Goal: Task Accomplishment & Management: Complete application form

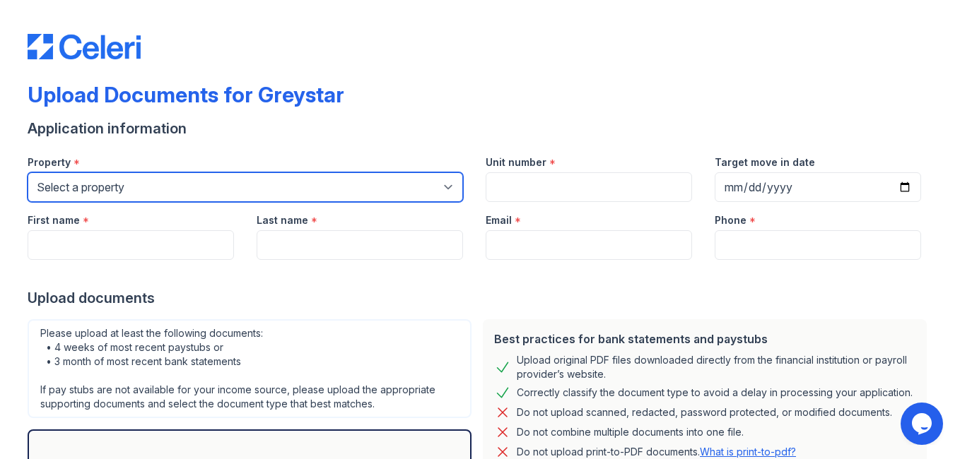
click at [364, 194] on select "Select a property [STREET_ADDRESS][GEOGRAPHIC_DATA] 500 [PERSON_NAME][GEOGRAPHI…" at bounding box center [245, 187] width 435 height 30
select select "491"
click at [28, 172] on select "Select a property [STREET_ADDRESS][GEOGRAPHIC_DATA] 500 [PERSON_NAME][GEOGRAPHI…" at bounding box center [245, 187] width 435 height 30
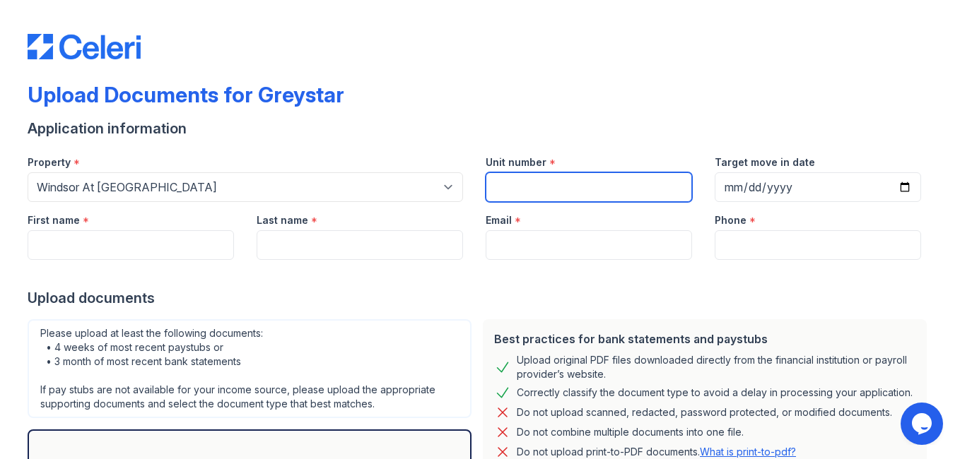
click at [553, 192] on input "Unit number" at bounding box center [588, 187] width 206 height 30
type input "010-303"
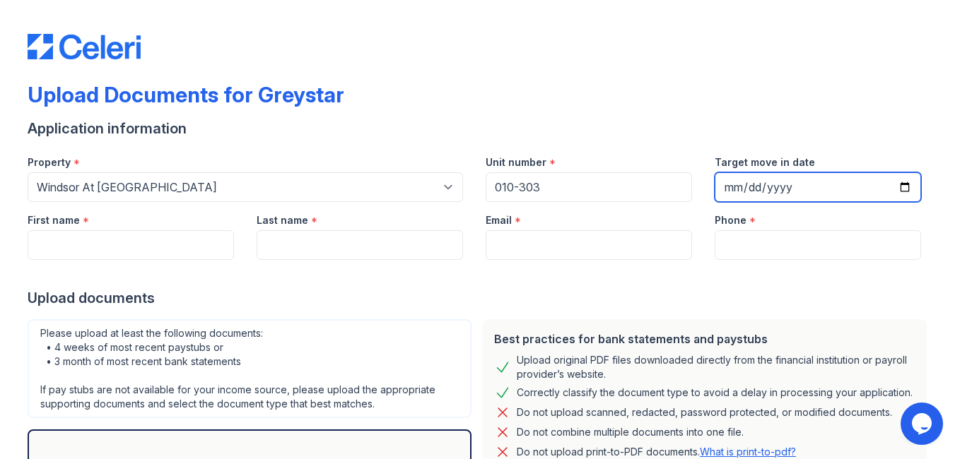
click at [722, 191] on input "Target move in date" at bounding box center [817, 187] width 206 height 30
click at [894, 186] on input "Target move in date" at bounding box center [817, 187] width 206 height 30
type input "[DATE]"
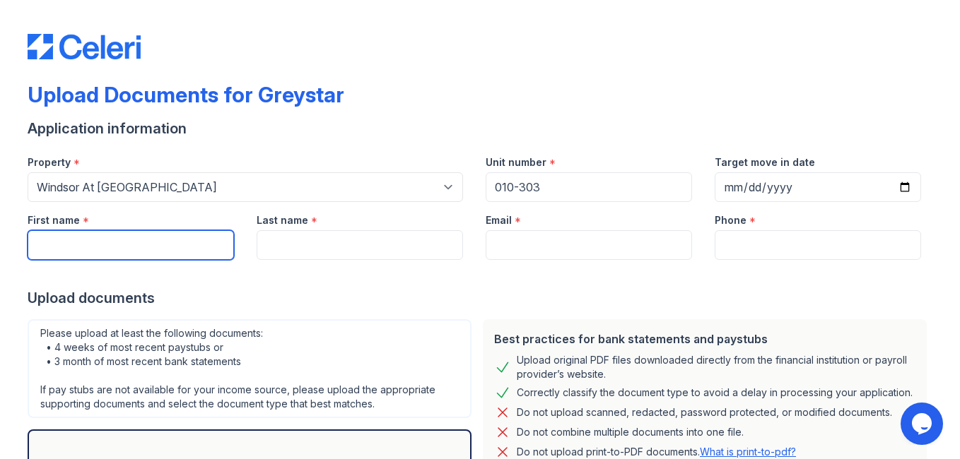
click at [158, 249] on input "First name" at bounding box center [131, 245] width 206 height 30
type input "[PERSON_NAME]"
type input "Gebremeskal"
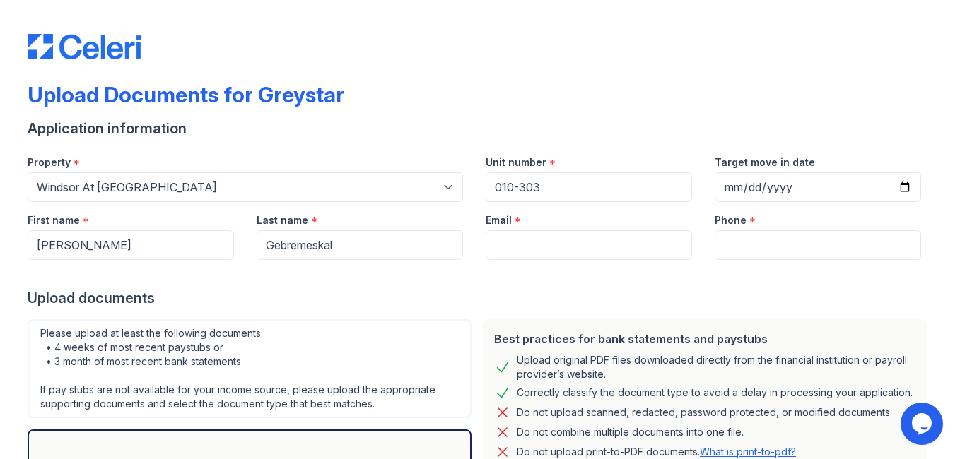
type input "[EMAIL_ADDRESS][DOMAIN_NAME]"
type input "2028135243"
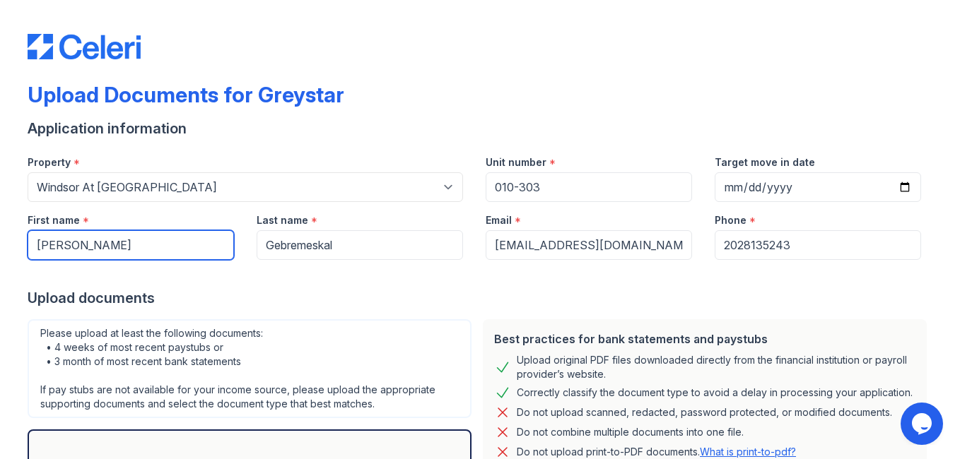
scroll to position [171, 0]
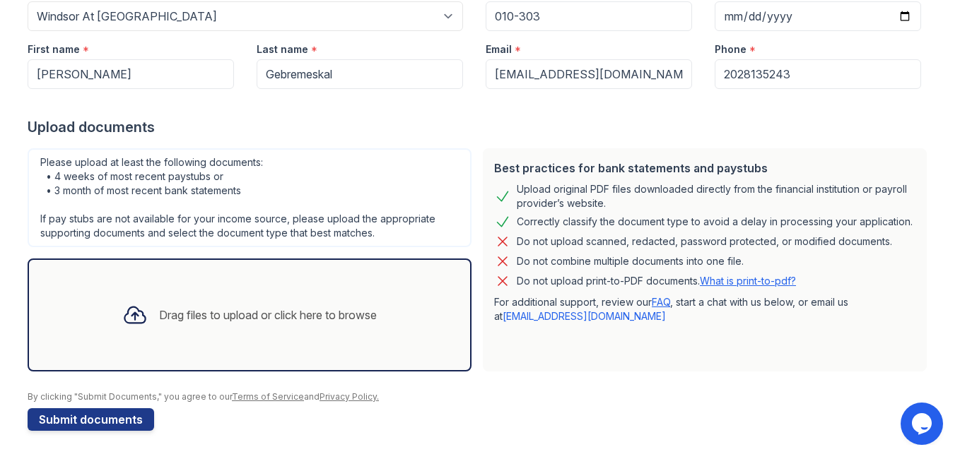
click at [261, 314] on div "Drag files to upload or click here to browse" at bounding box center [268, 315] width 218 height 17
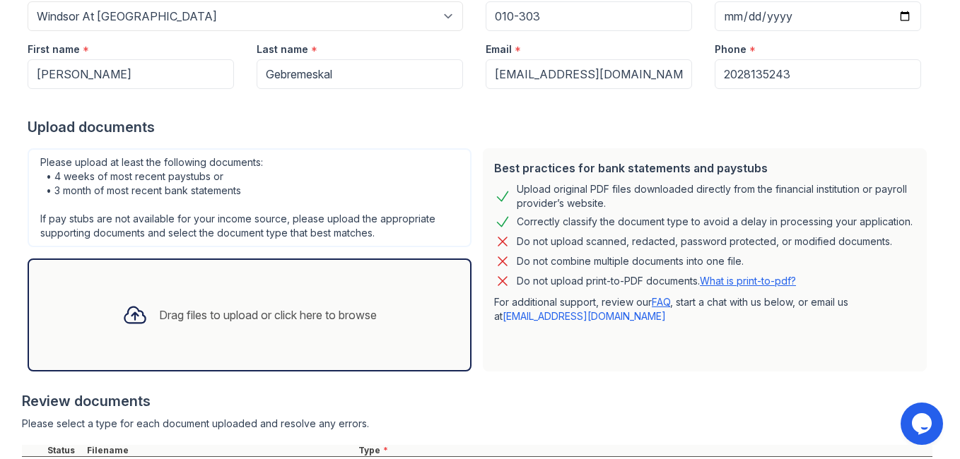
scroll to position [382, 0]
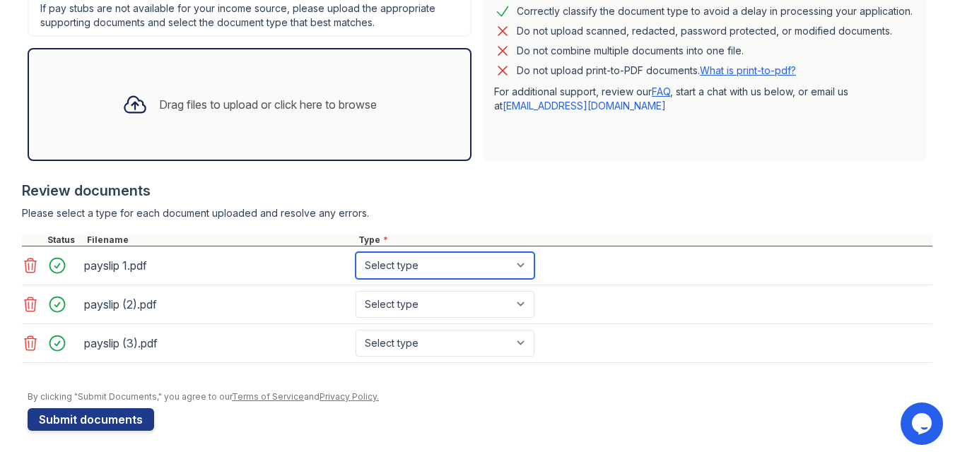
click at [504, 264] on select "Select type Paystub Bank Statement Offer Letter Tax Documents Benefit Award Let…" at bounding box center [444, 265] width 179 height 27
select select "paystub"
click at [355, 252] on select "Select type Paystub Bank Statement Offer Letter Tax Documents Benefit Award Let…" at bounding box center [444, 265] width 179 height 27
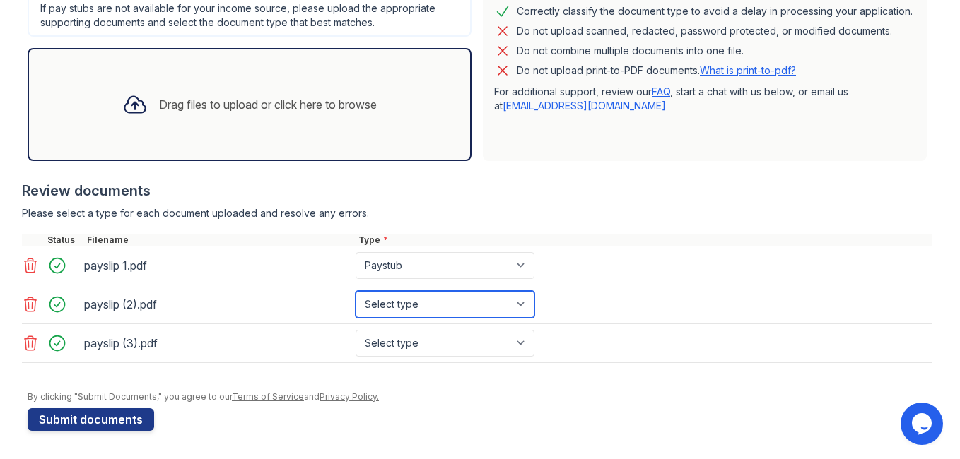
click at [462, 307] on select "Select type Paystub Bank Statement Offer Letter Tax Documents Benefit Award Let…" at bounding box center [444, 304] width 179 height 27
select select "paystub"
click at [355, 291] on select "Select type Paystub Bank Statement Offer Letter Tax Documents Benefit Award Let…" at bounding box center [444, 304] width 179 height 27
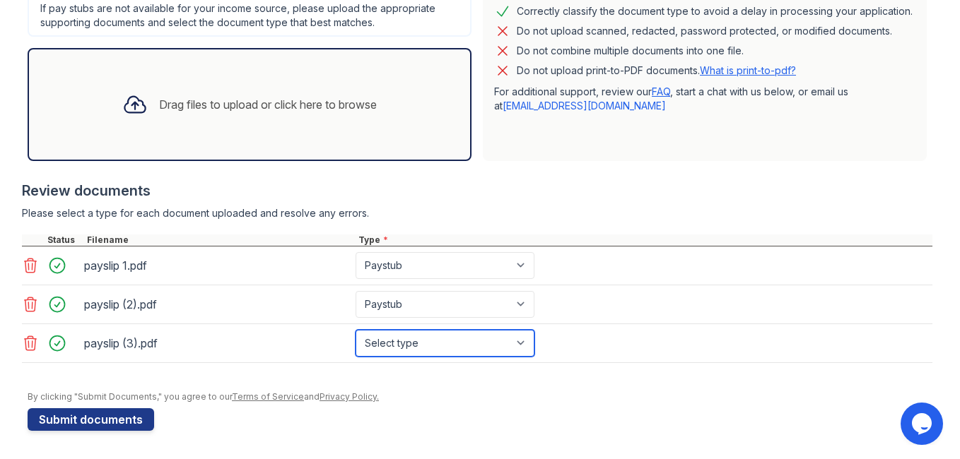
click at [435, 348] on select "Select type Paystub Bank Statement Offer Letter Tax Documents Benefit Award Let…" at bounding box center [444, 343] width 179 height 27
select select "paystub"
click at [355, 330] on select "Select type Paystub Bank Statement Offer Letter Tax Documents Benefit Award Let…" at bounding box center [444, 343] width 179 height 27
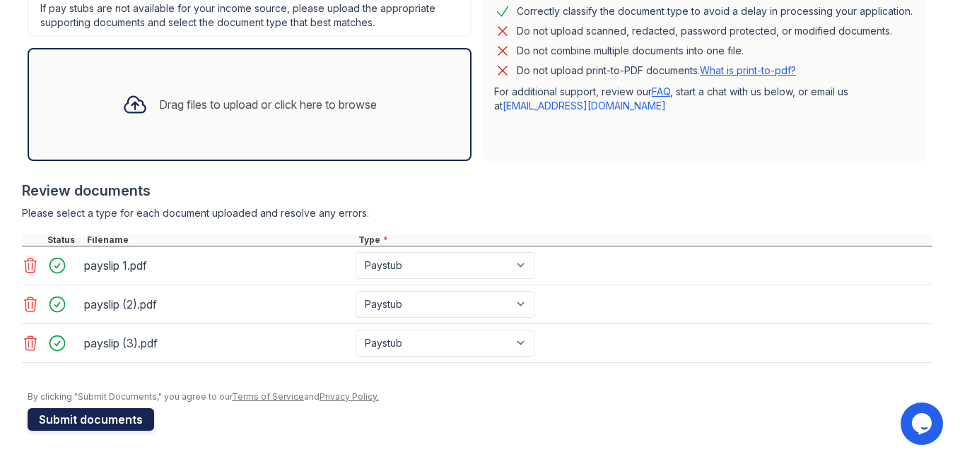
click at [116, 412] on button "Submit documents" at bounding box center [91, 419] width 126 height 23
